Goal: Navigation & Orientation: Understand site structure

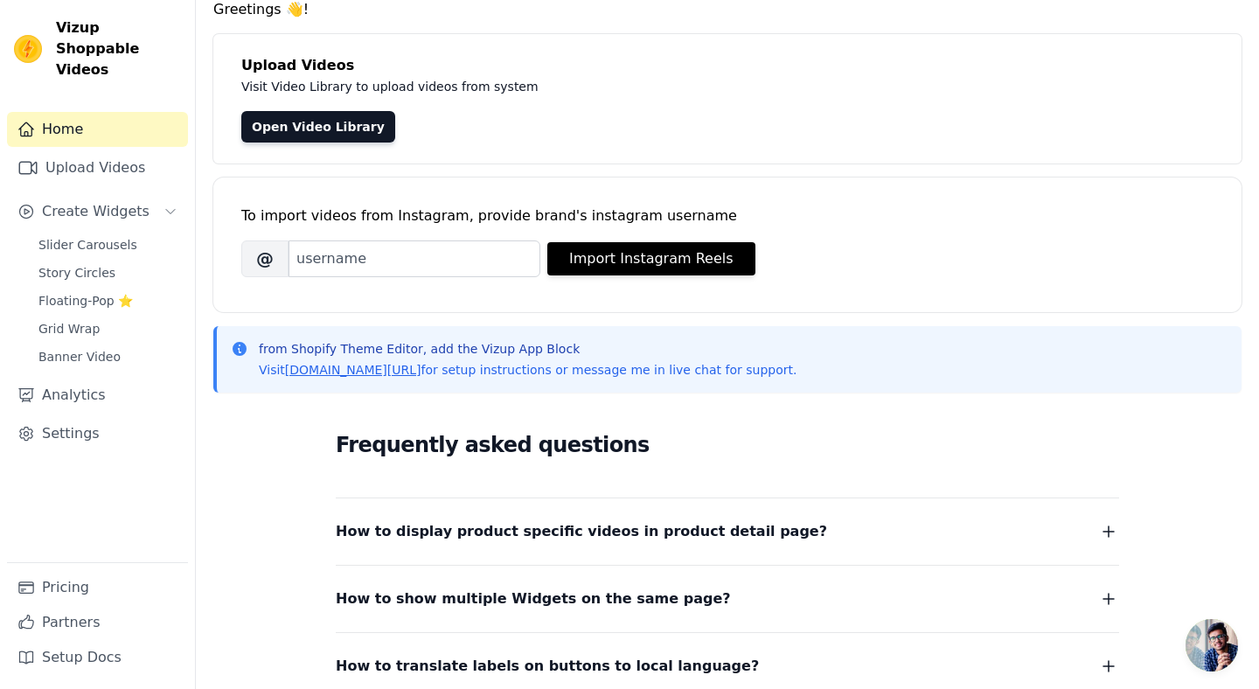
scroll to position [292, 0]
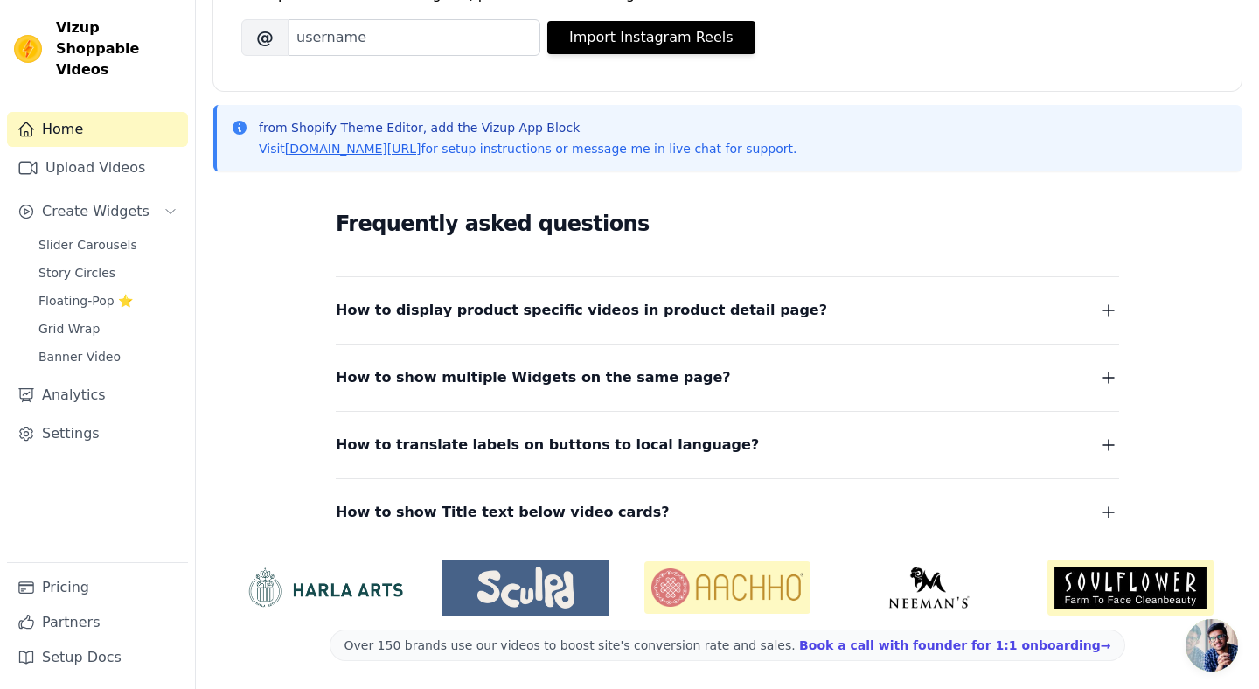
click at [1098, 377] on icon "button" at bounding box center [1108, 377] width 21 height 21
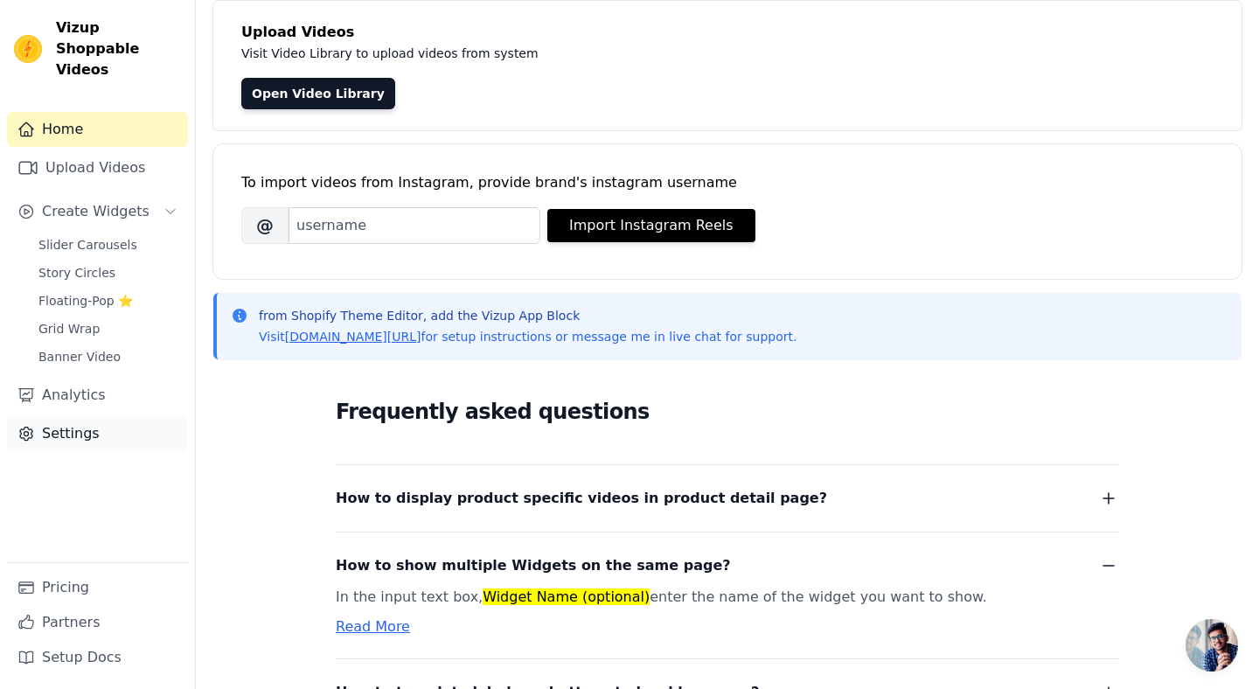
scroll to position [102, 0]
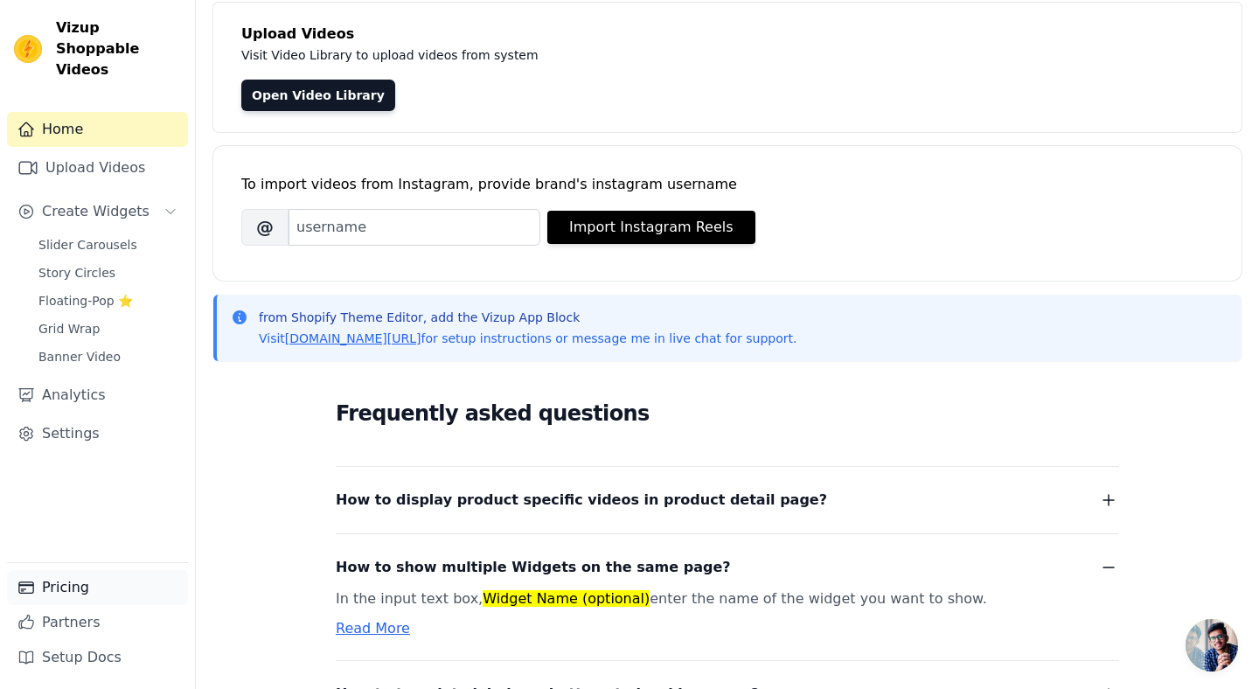
click at [58, 580] on link "Pricing" at bounding box center [97, 587] width 181 height 35
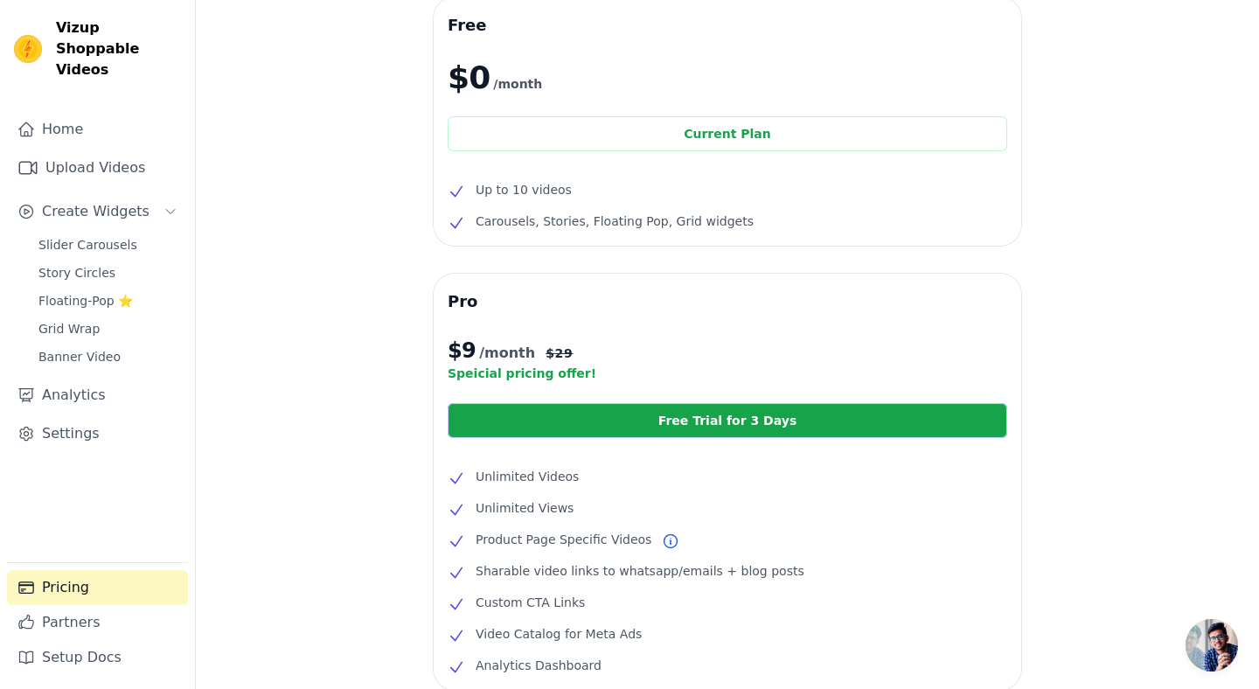
scroll to position [78, 0]
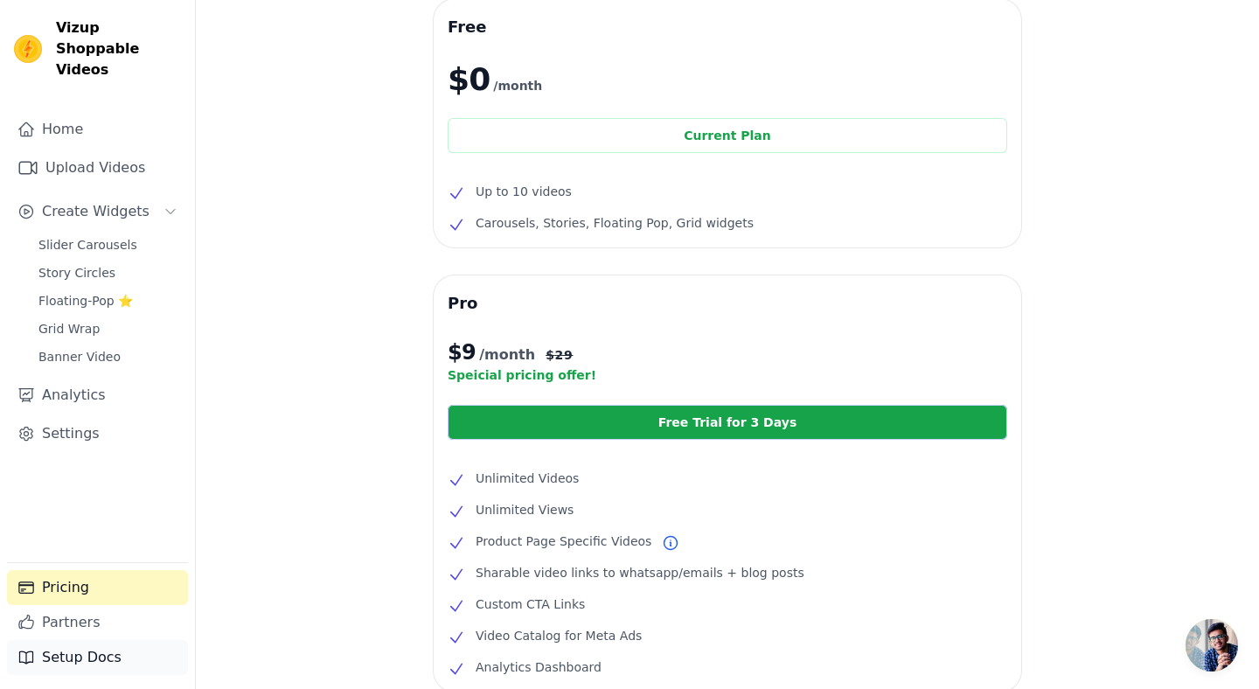
click at [58, 663] on link "Setup Docs" at bounding box center [97, 657] width 181 height 35
click at [52, 416] on link "Settings" at bounding box center [97, 433] width 181 height 35
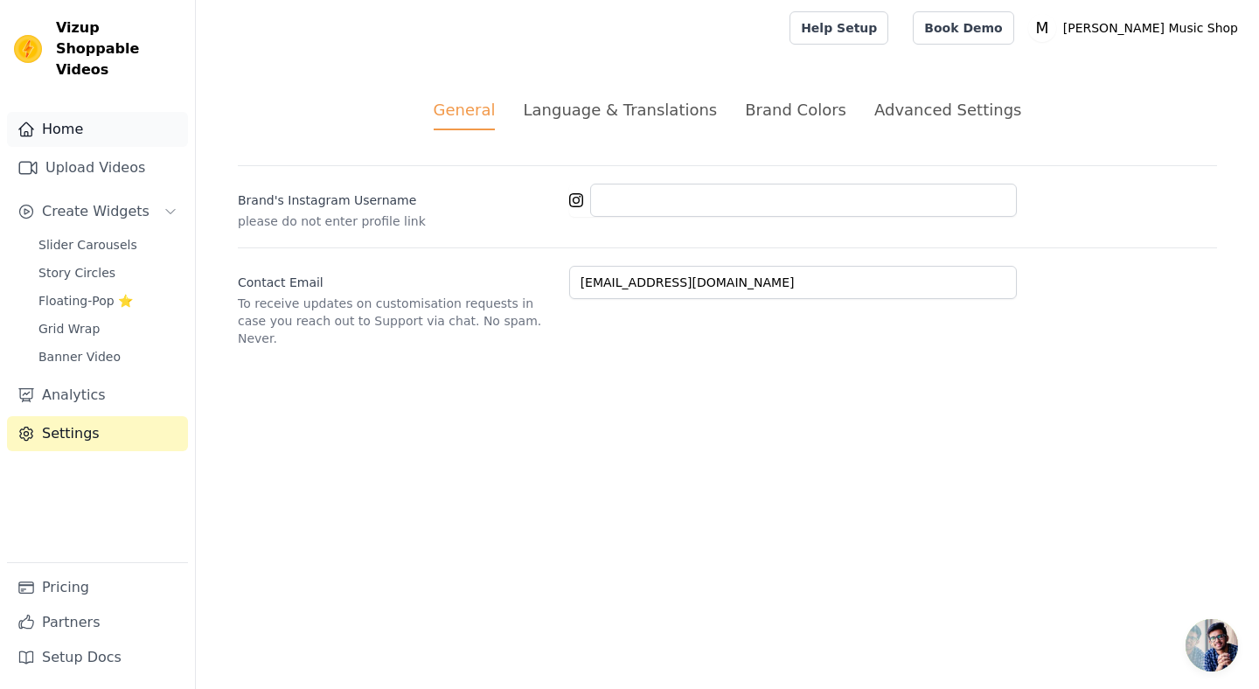
click at [70, 112] on link "Home" at bounding box center [97, 129] width 181 height 35
